Goal: Task Accomplishment & Management: Use online tool/utility

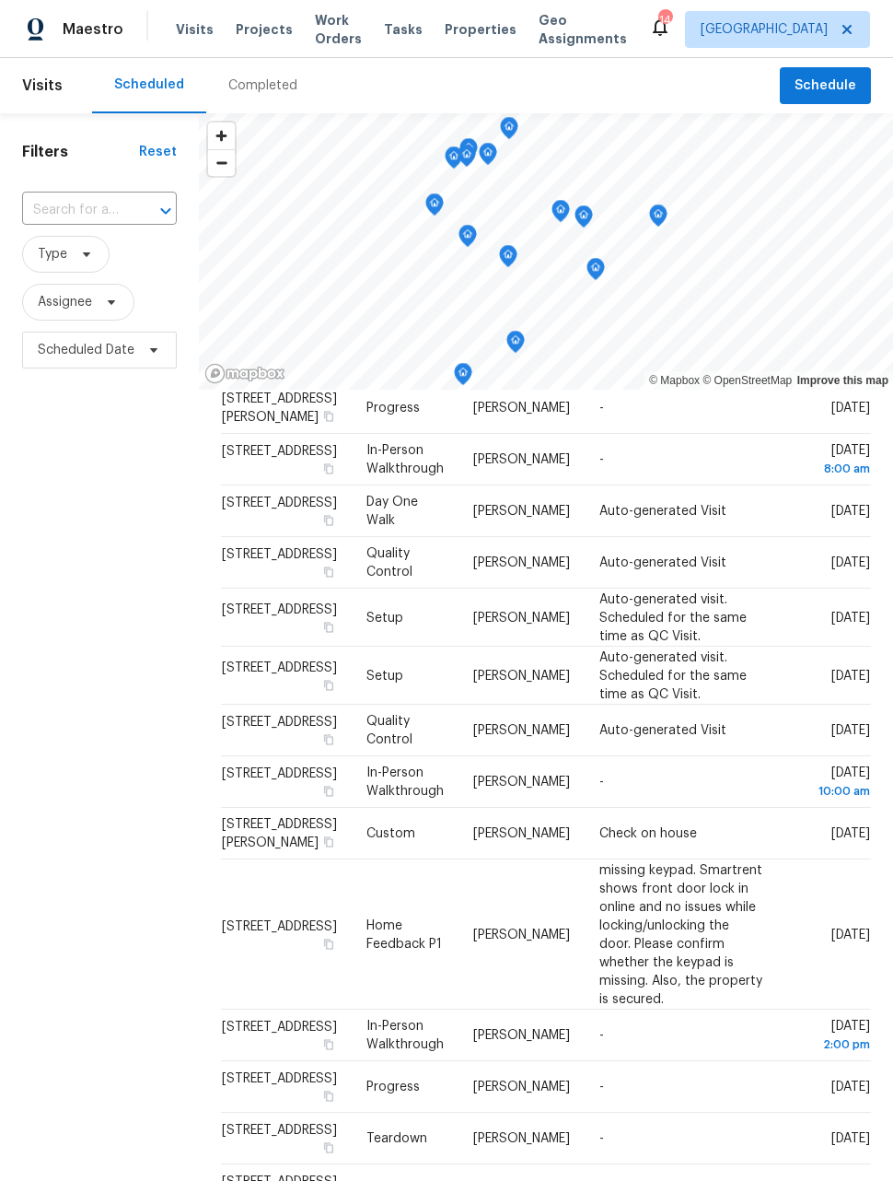
click at [832, 60] on header "Visits Scheduled Completed Schedule" at bounding box center [446, 85] width 893 height 55
click at [838, 92] on span "Schedule" at bounding box center [826, 86] width 62 height 23
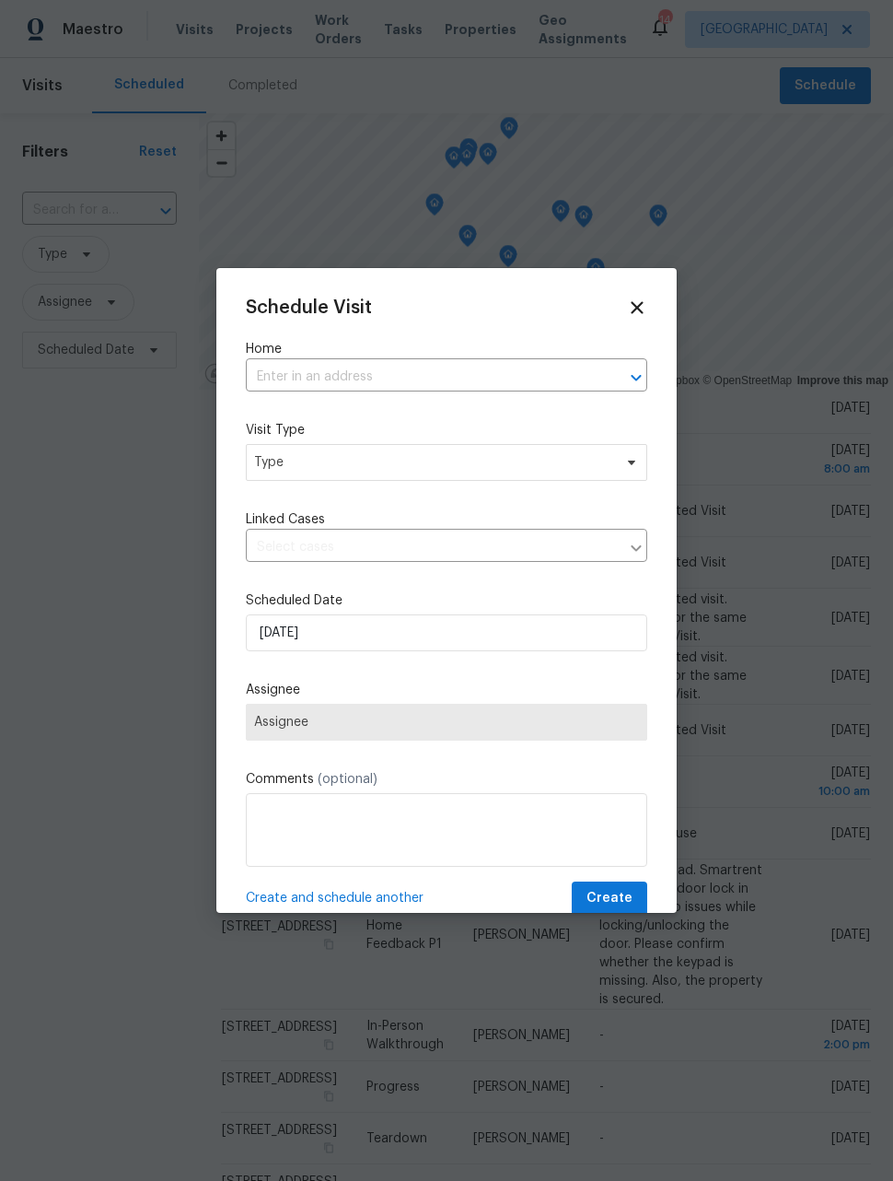
click at [508, 371] on input "text" at bounding box center [421, 377] width 350 height 29
type input "branston"
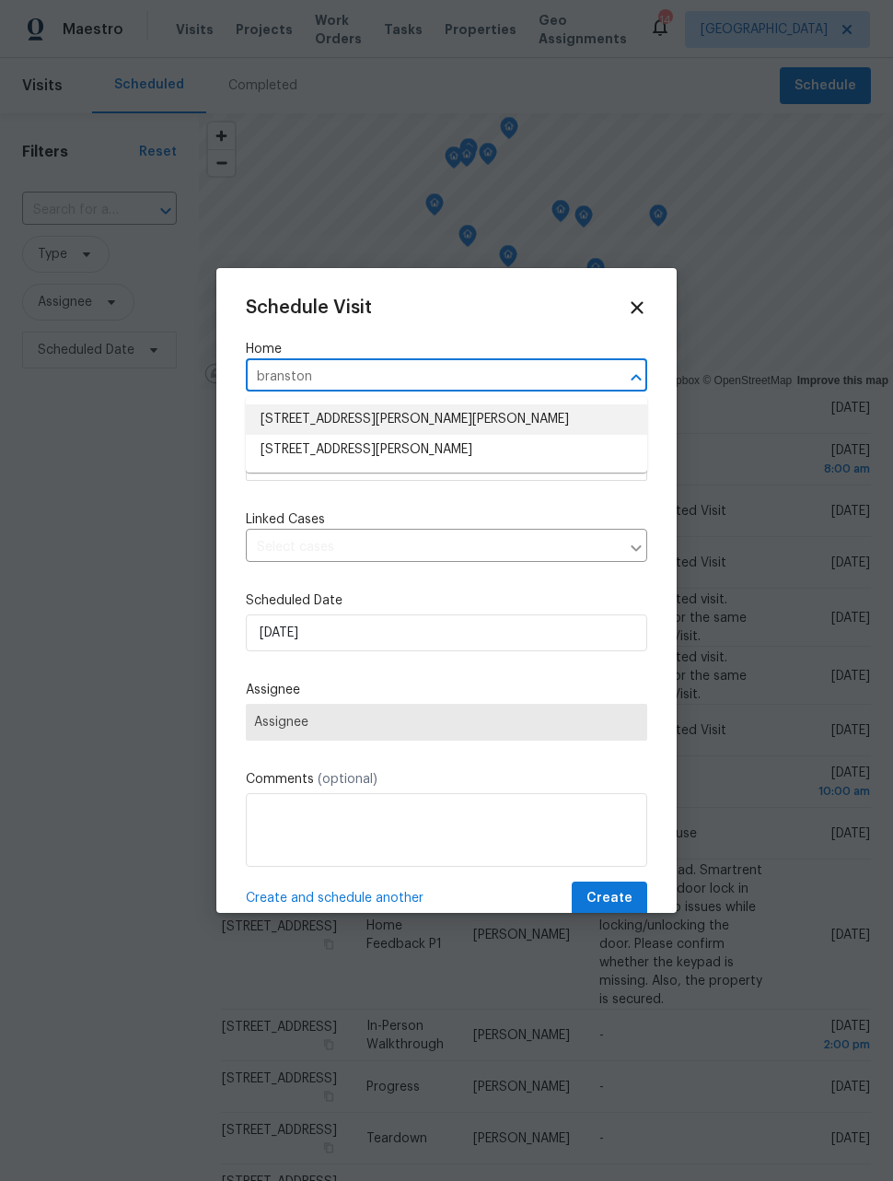
click at [501, 421] on li "23559 Branston Ln, Parker, CO 80138" at bounding box center [446, 419] width 401 height 30
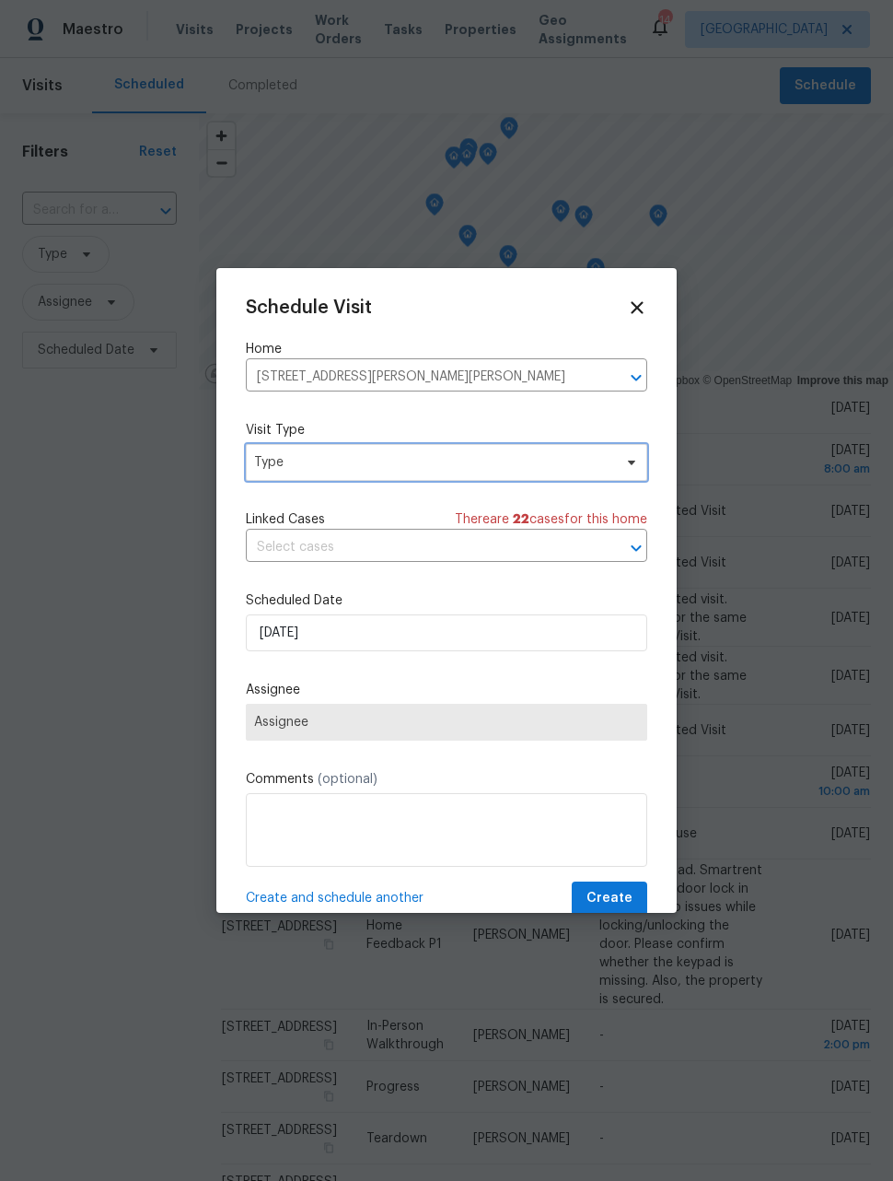
click at [558, 448] on span "Type" at bounding box center [446, 462] width 401 height 37
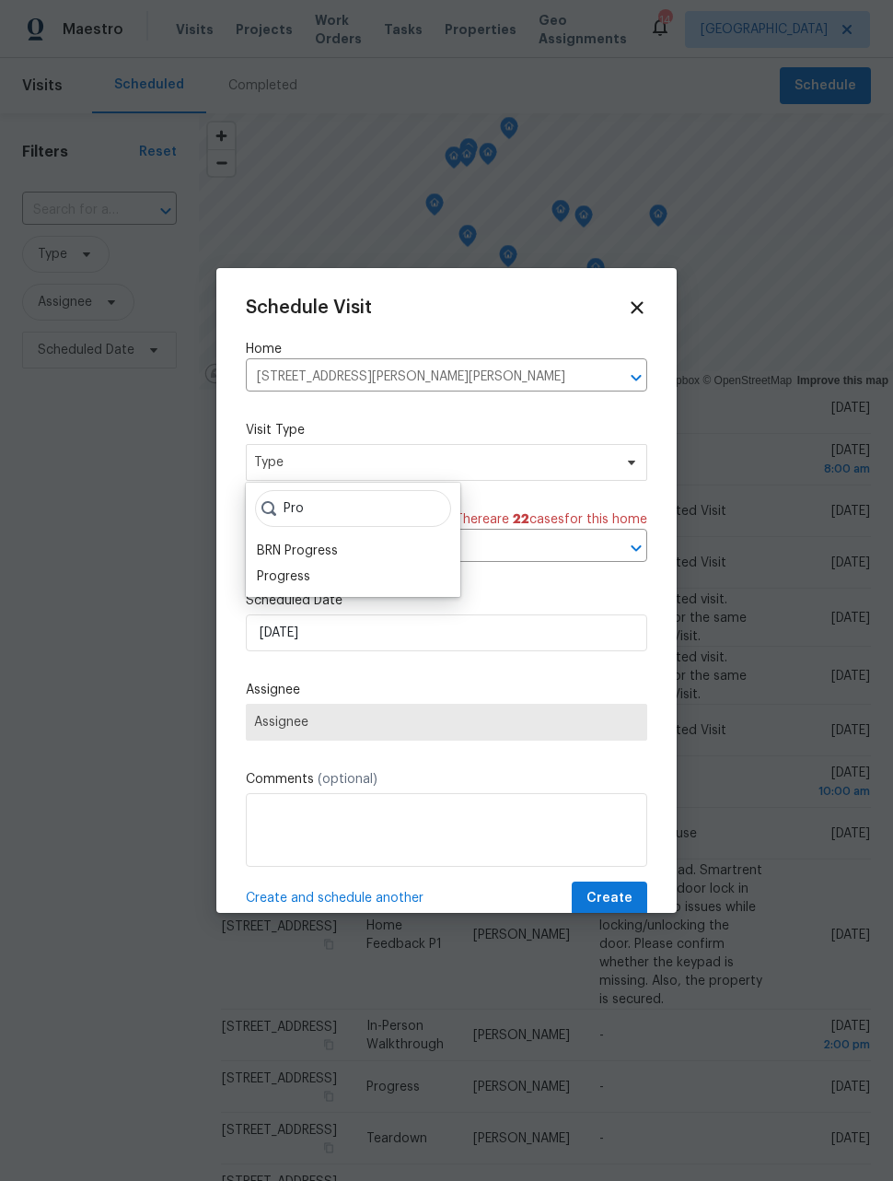
type input "Pro"
click at [335, 579] on div "Progress" at bounding box center [353, 577] width 204 height 26
click at [304, 569] on div "Progress" at bounding box center [283, 576] width 53 height 18
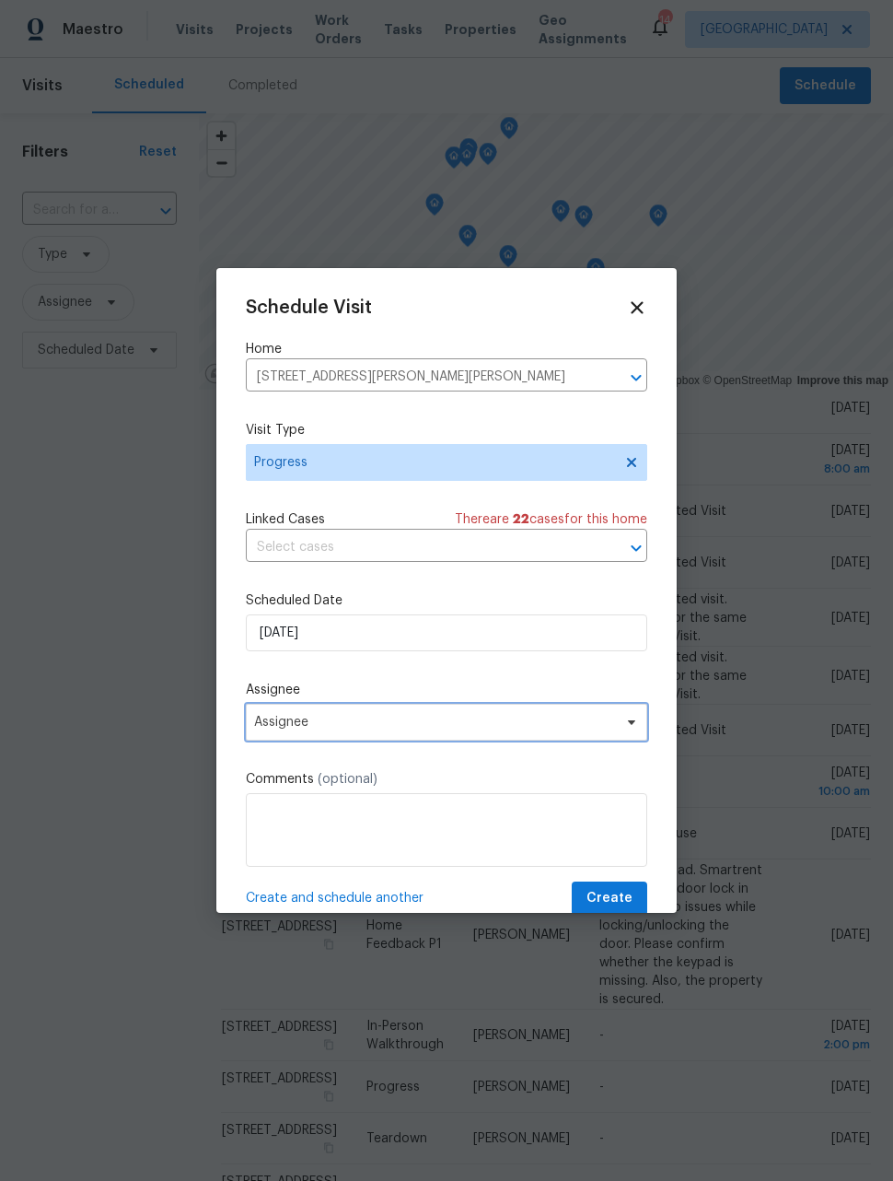
click at [433, 729] on span "Assignee" at bounding box center [434, 722] width 361 height 15
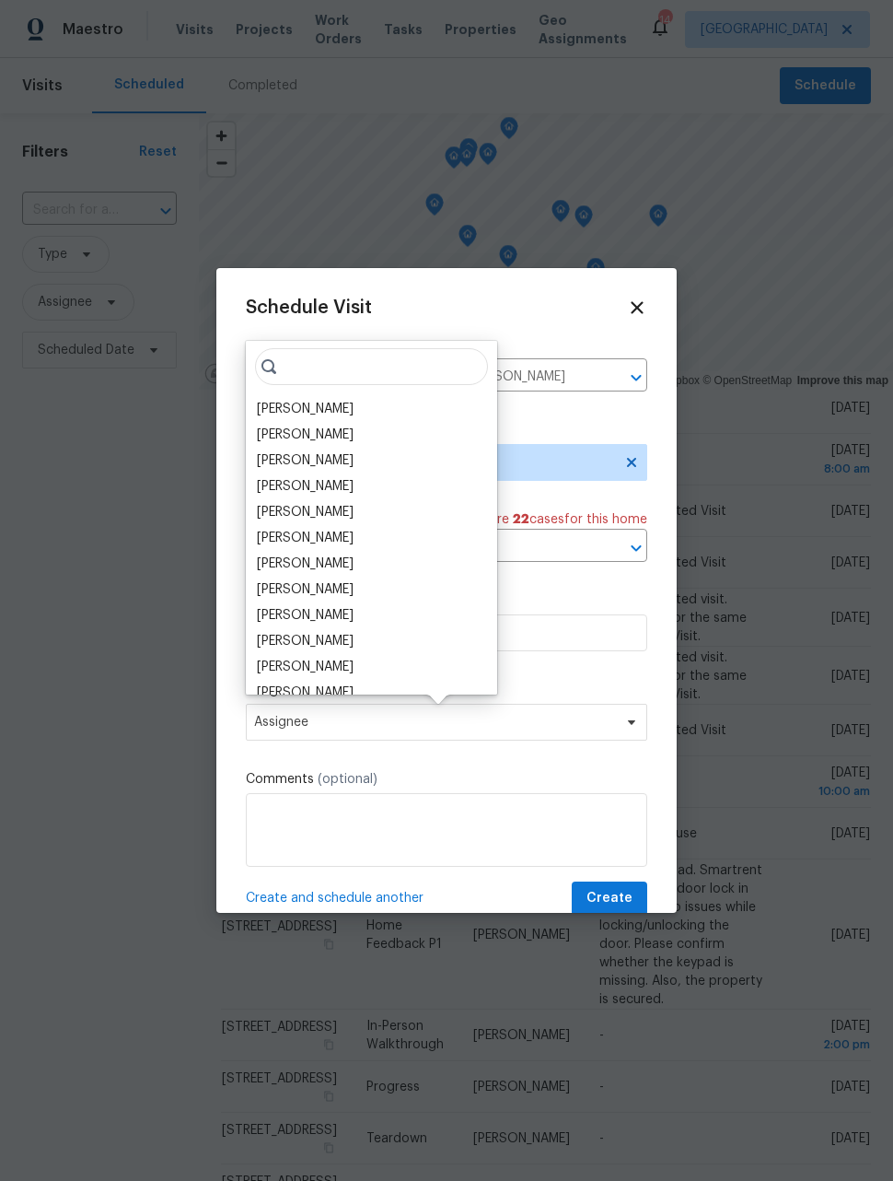
click at [336, 412] on div "[PERSON_NAME]" at bounding box center [371, 409] width 240 height 26
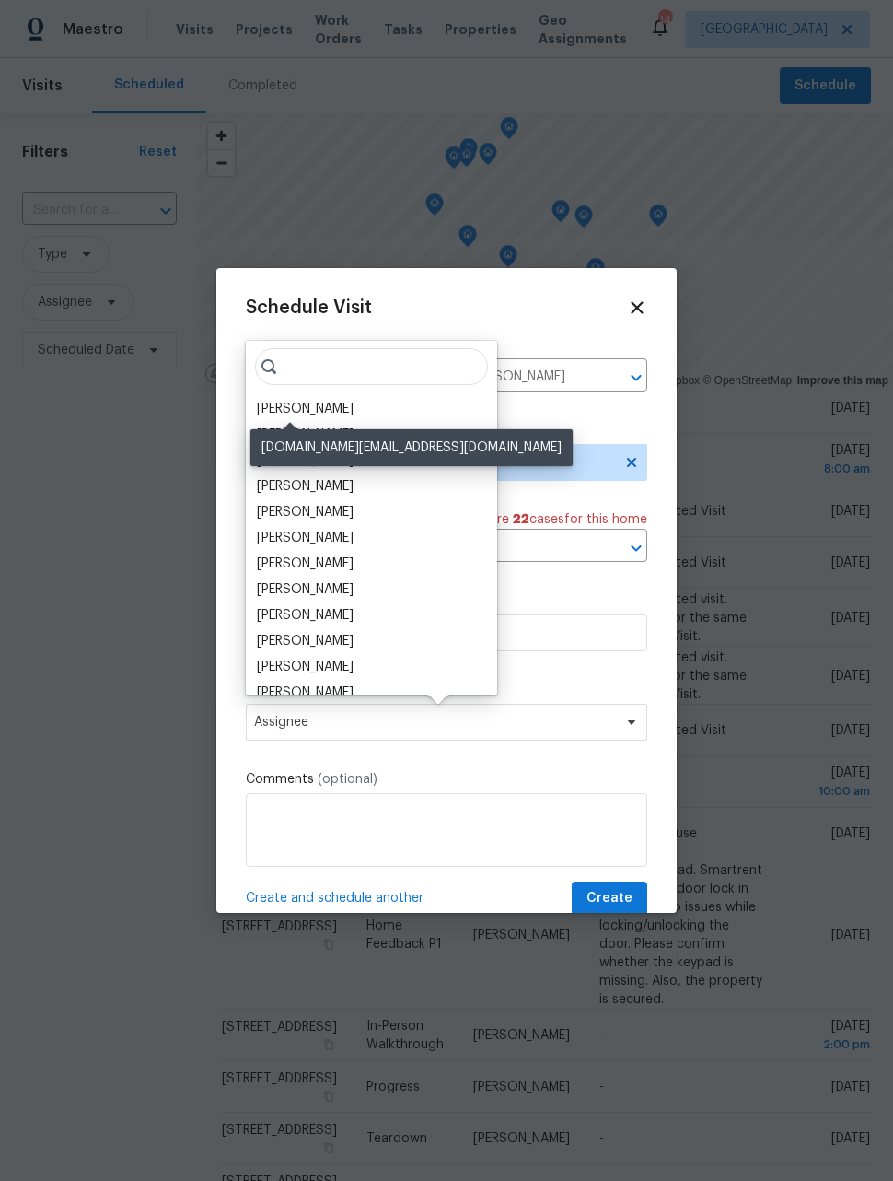
click at [320, 400] on div "[PERSON_NAME]" at bounding box center [305, 409] width 97 height 18
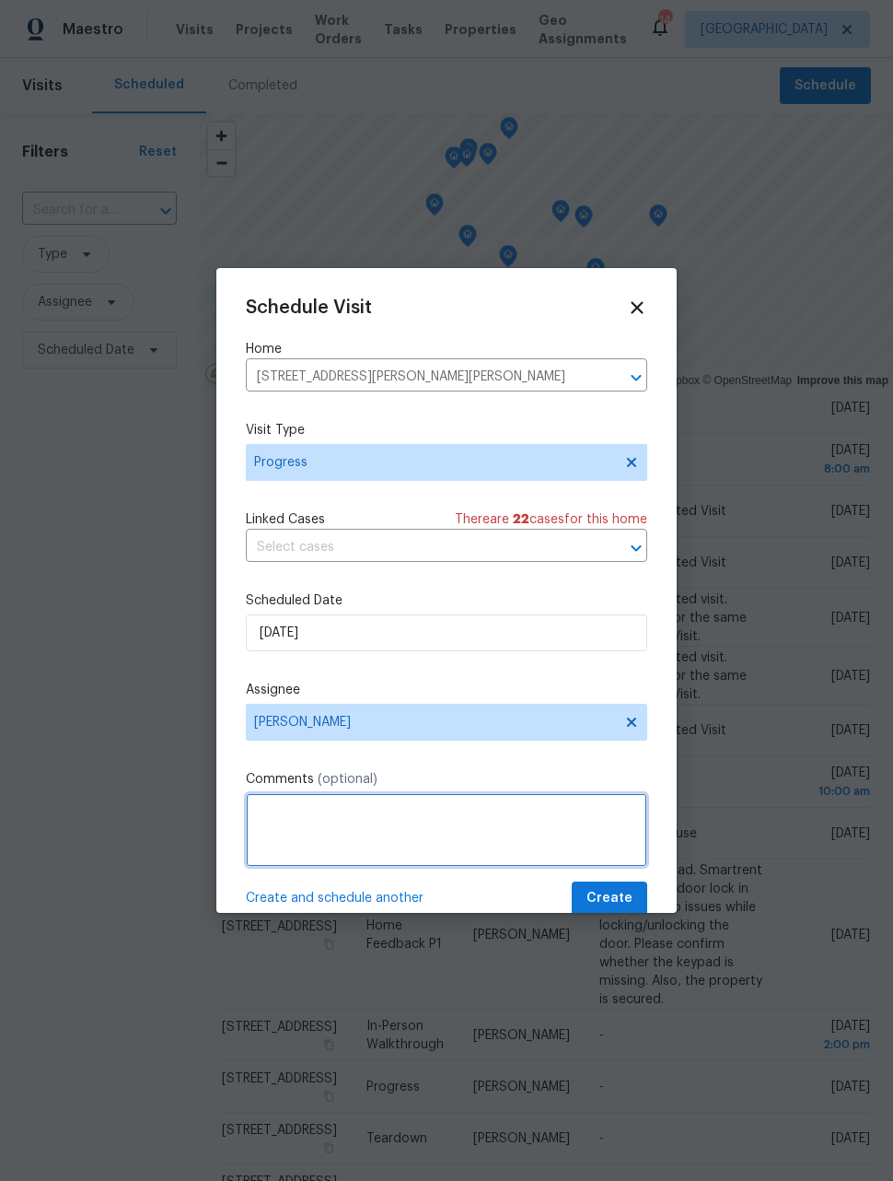
click at [507, 814] on textarea at bounding box center [446, 830] width 401 height 74
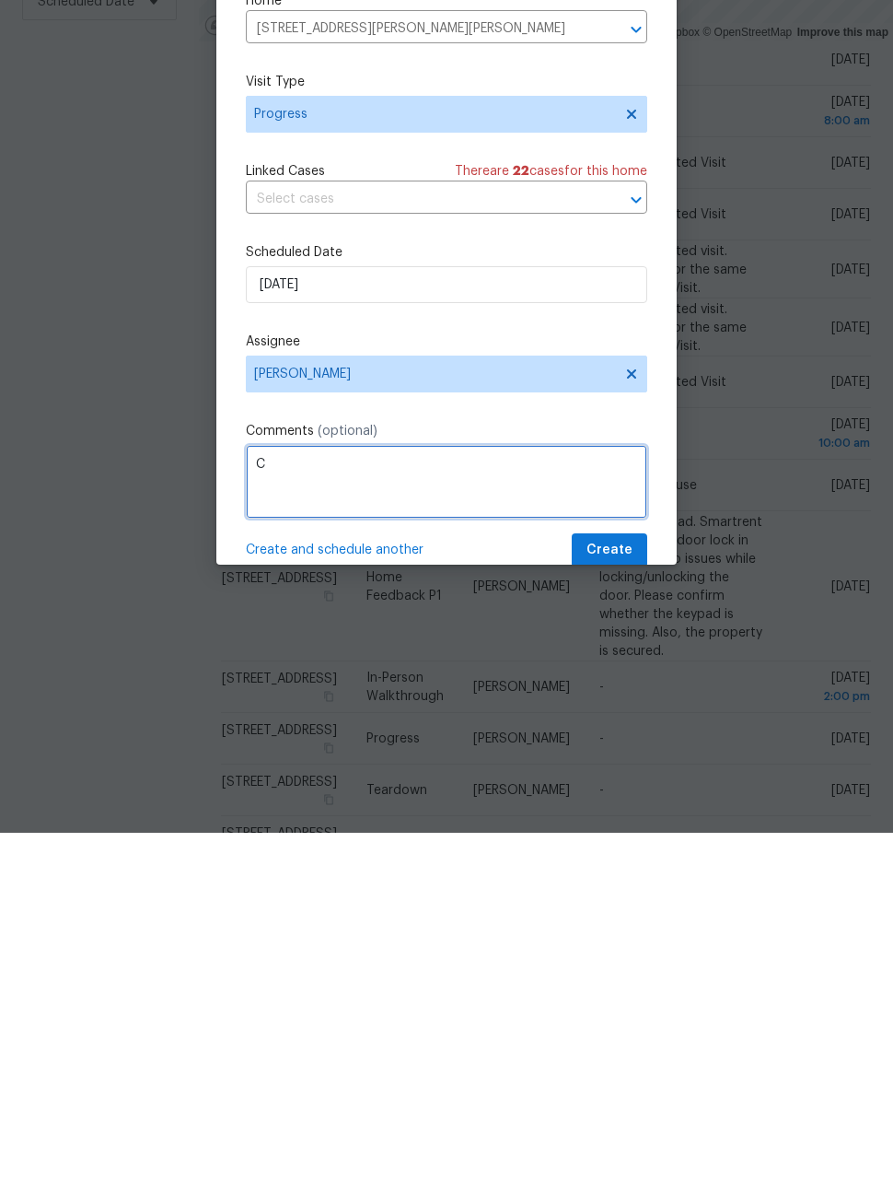
scroll to position [60, 0]
type textarea "Check on listed house"
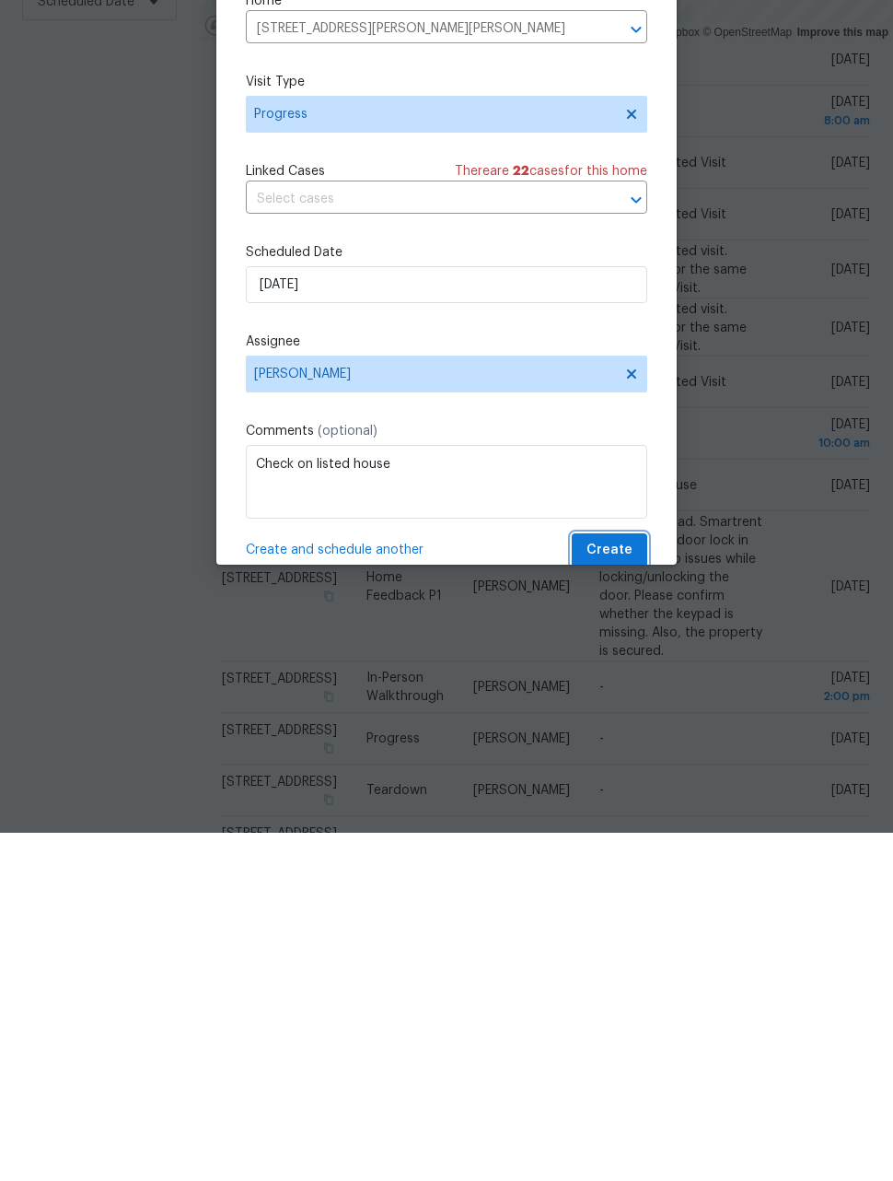
click at [625, 887] on span "Create" at bounding box center [610, 898] width 46 height 23
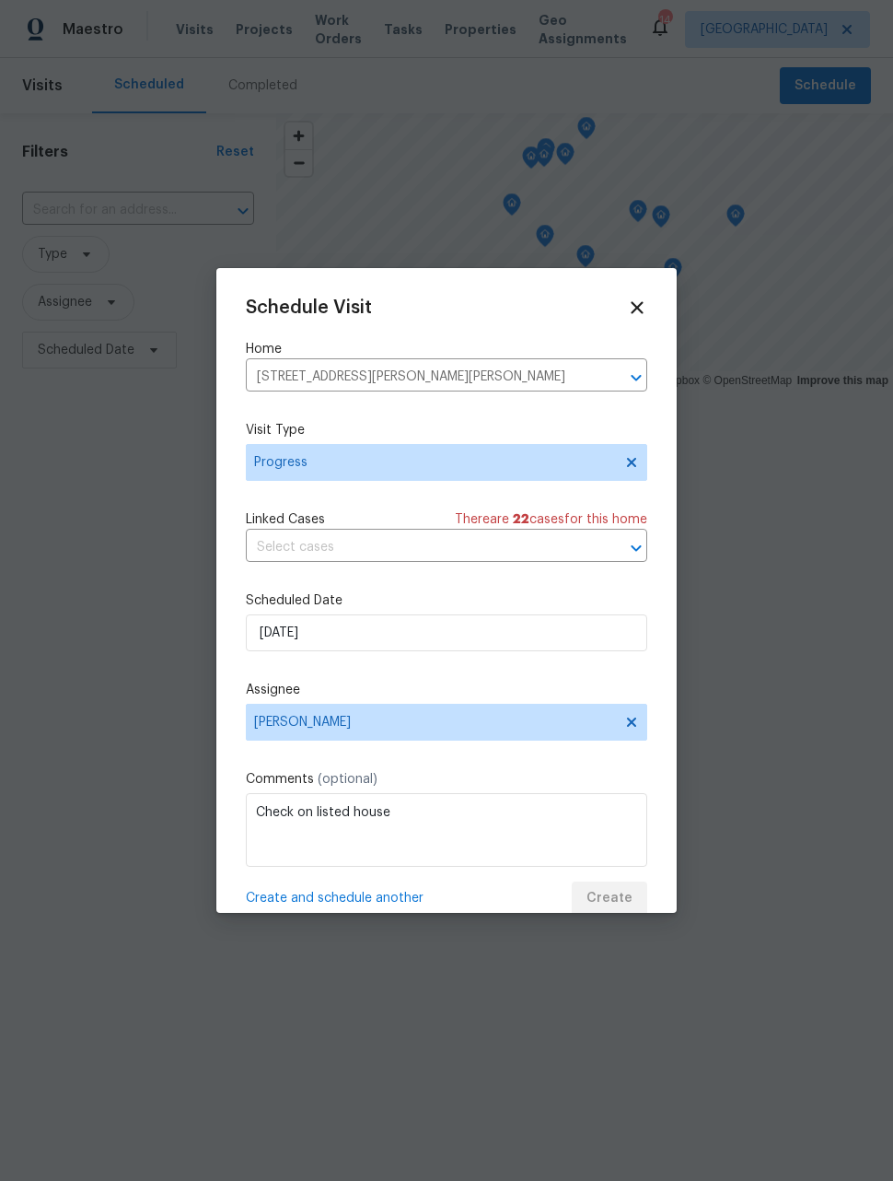
scroll to position [0, 0]
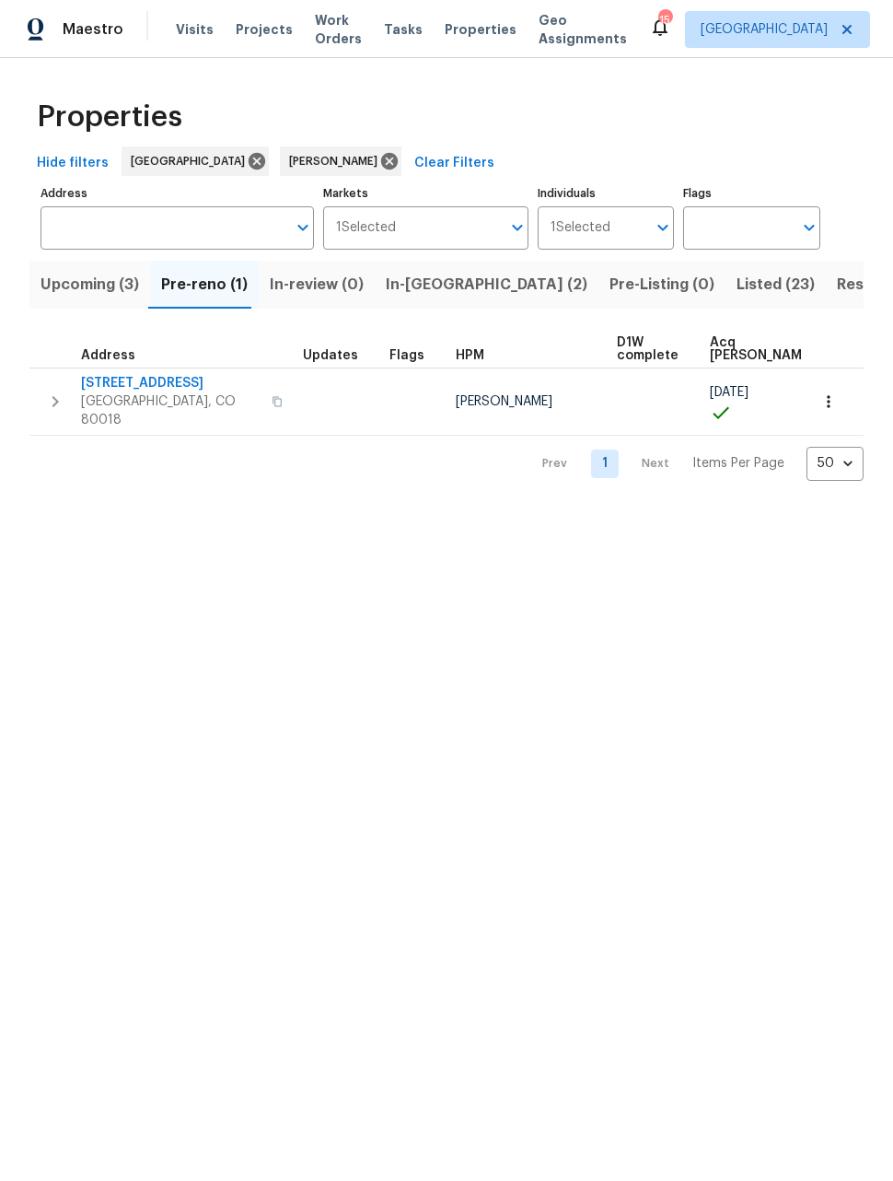
click at [737, 289] on span "Listed (23)" at bounding box center [776, 285] width 78 height 26
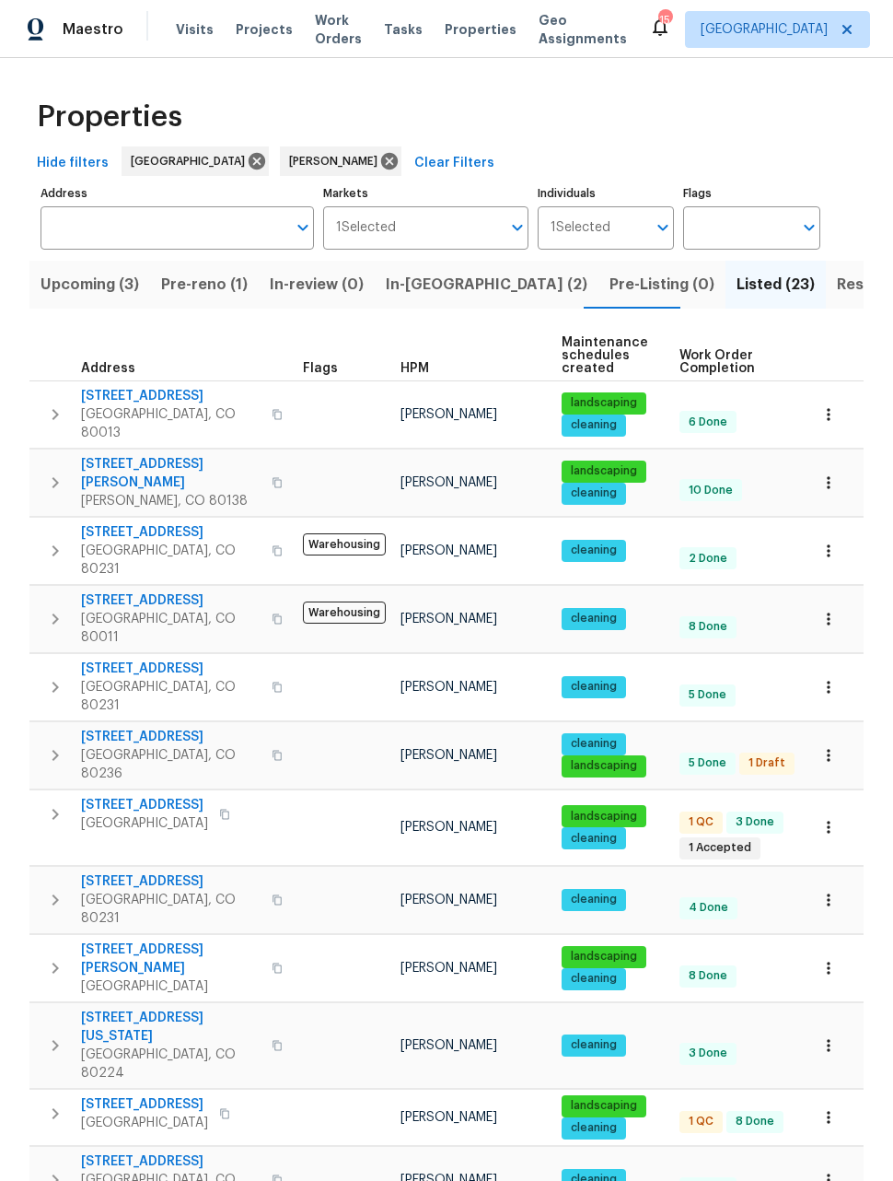
click at [826, 473] on icon "button" at bounding box center [829, 482] width 18 height 18
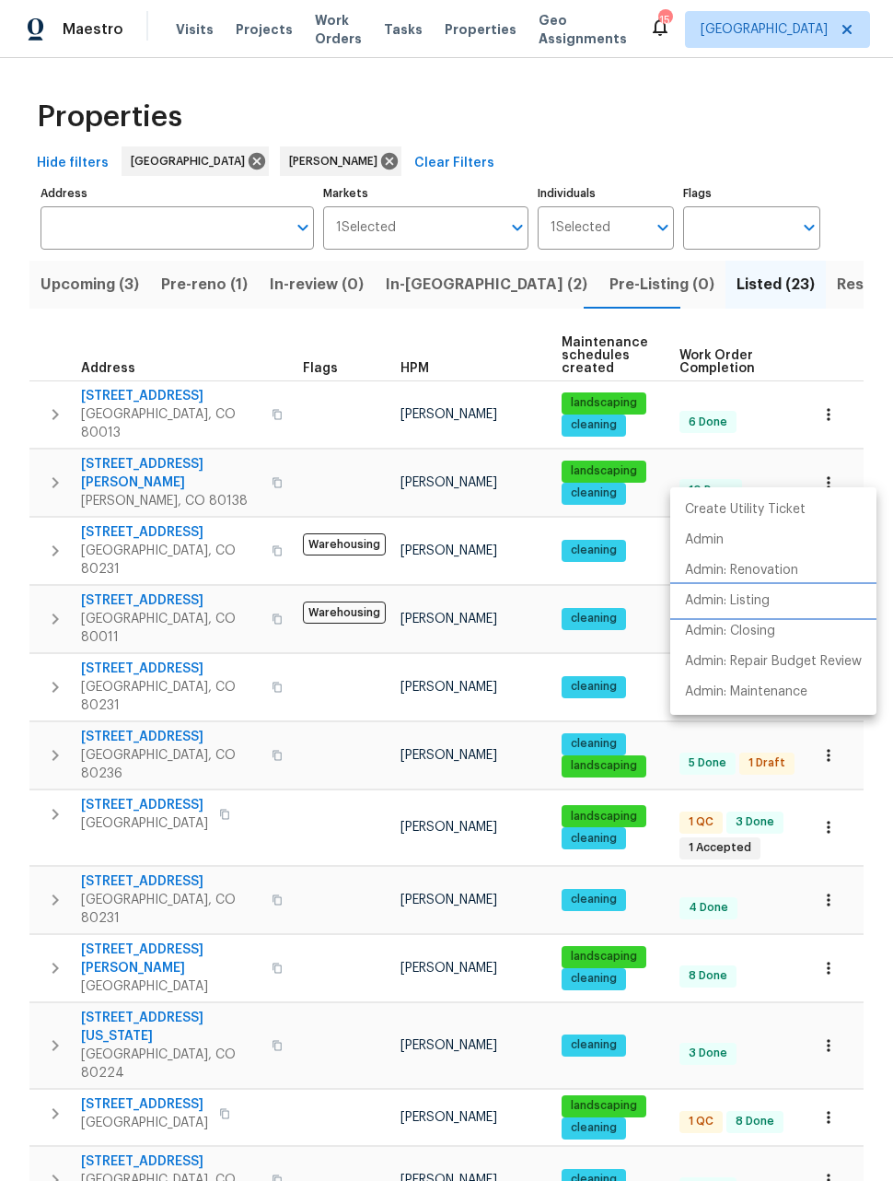
click at [731, 606] on p "Admin: Listing" at bounding box center [727, 600] width 85 height 19
